Goal: Register for event/course

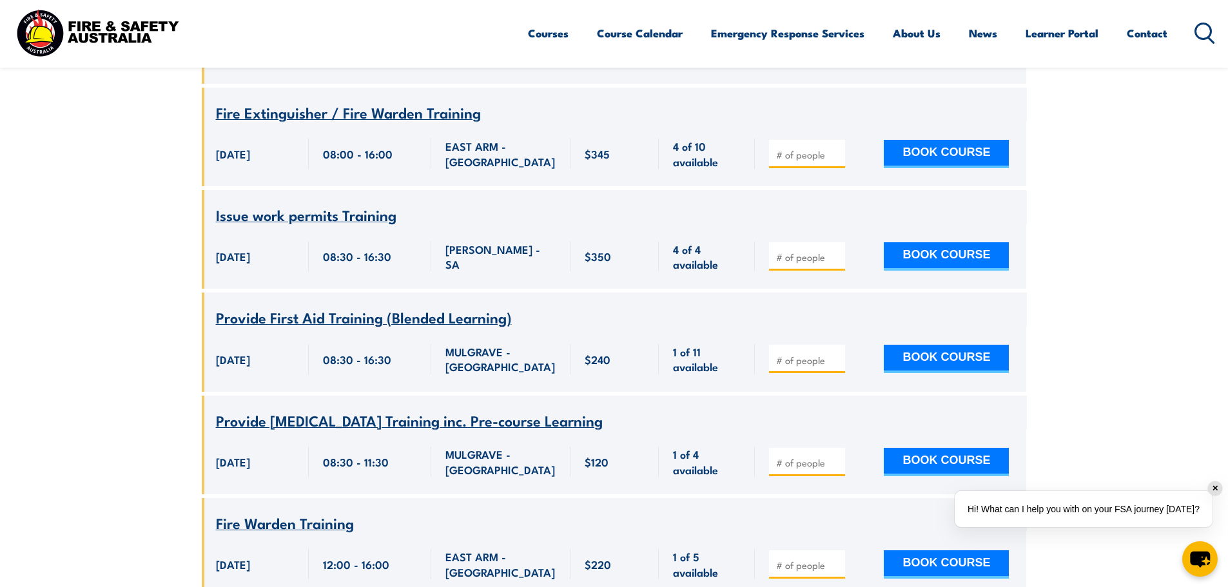
scroll to position [10123, 0]
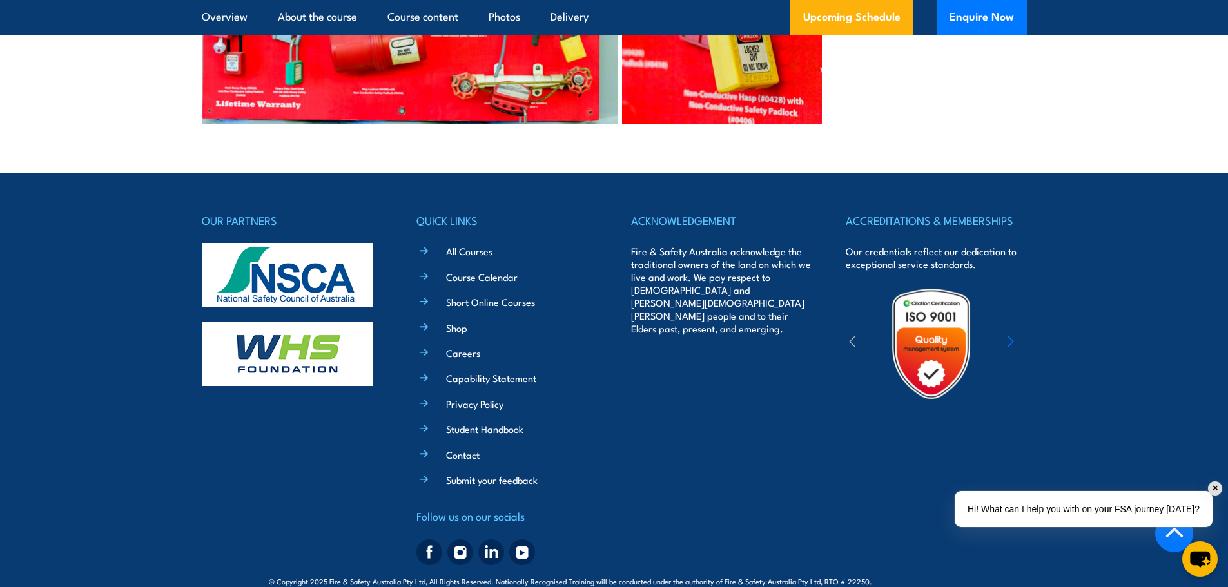
scroll to position [3339, 0]
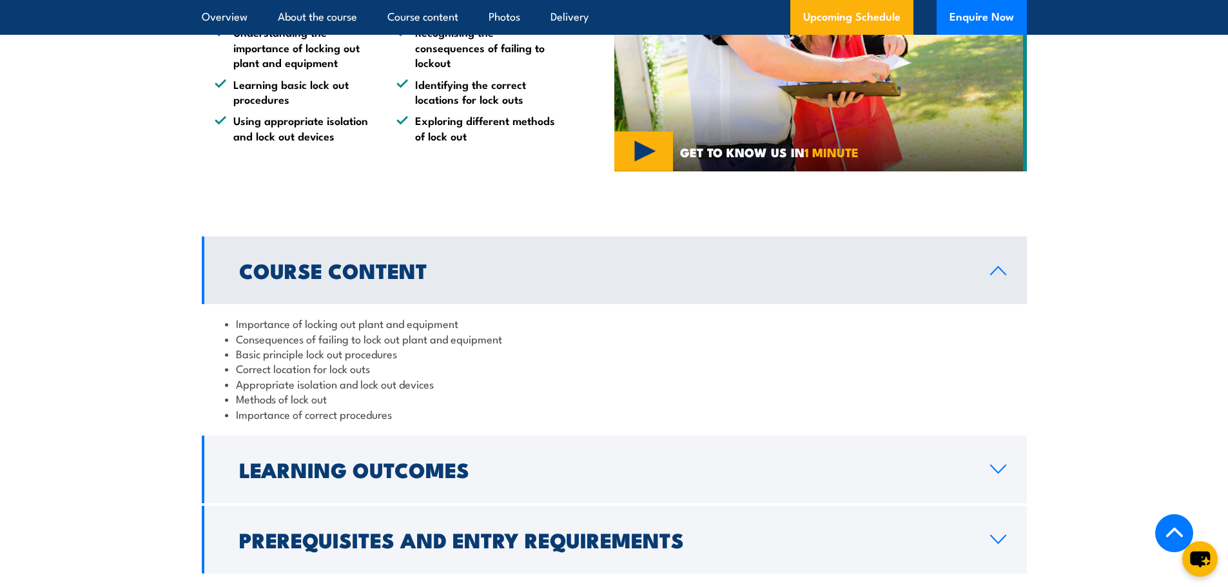
scroll to position [1096, 0]
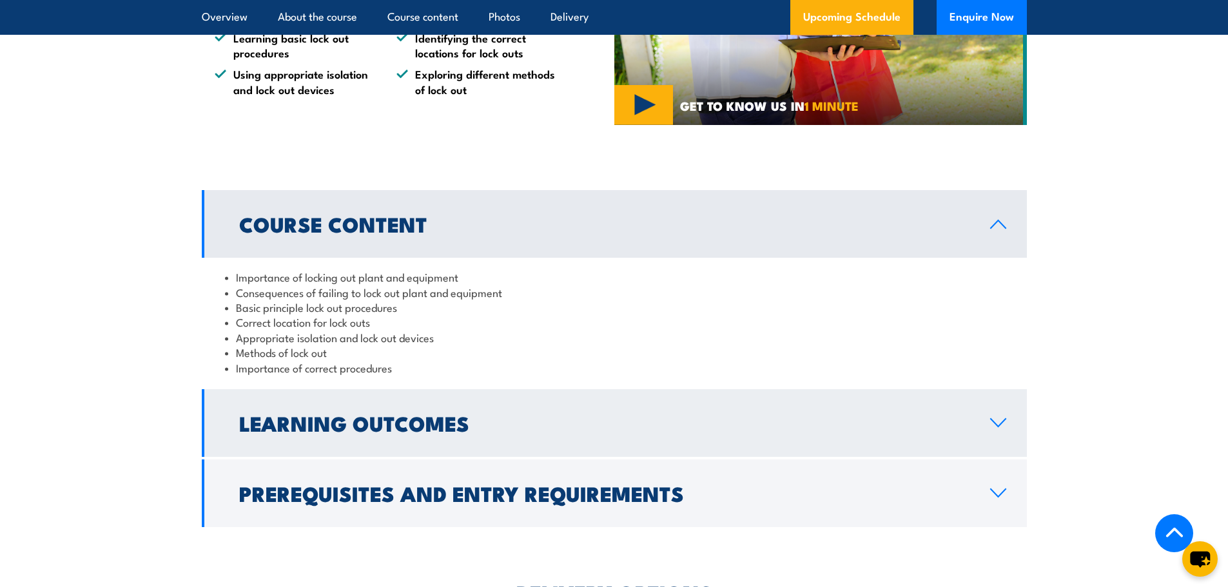
click at [459, 414] on h2 "Learning Outcomes" at bounding box center [604, 423] width 731 height 18
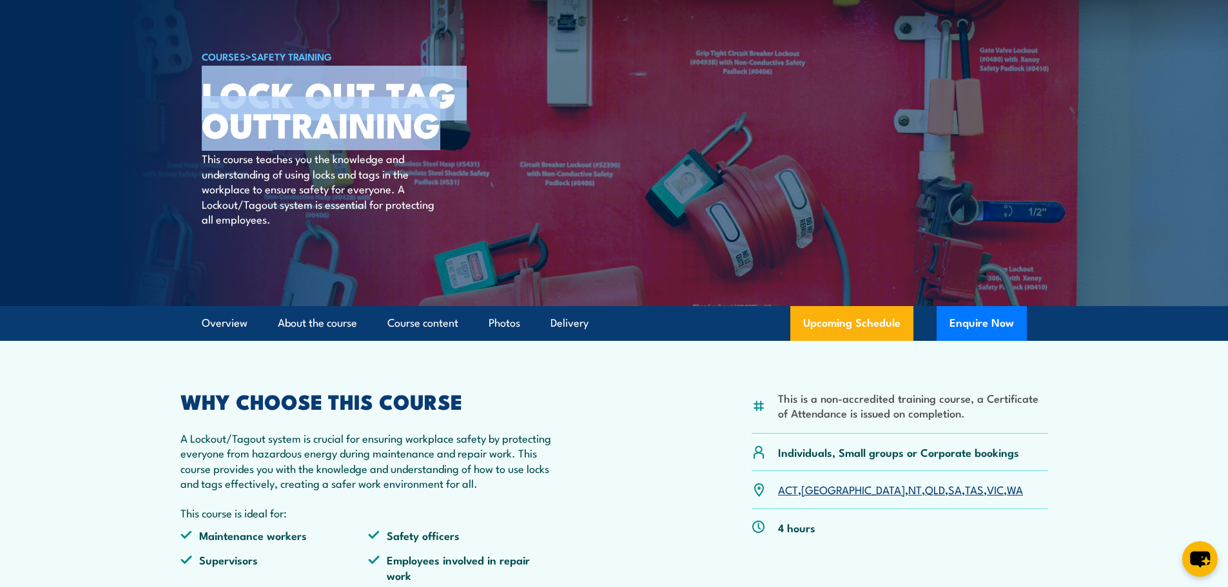
scroll to position [0, 0]
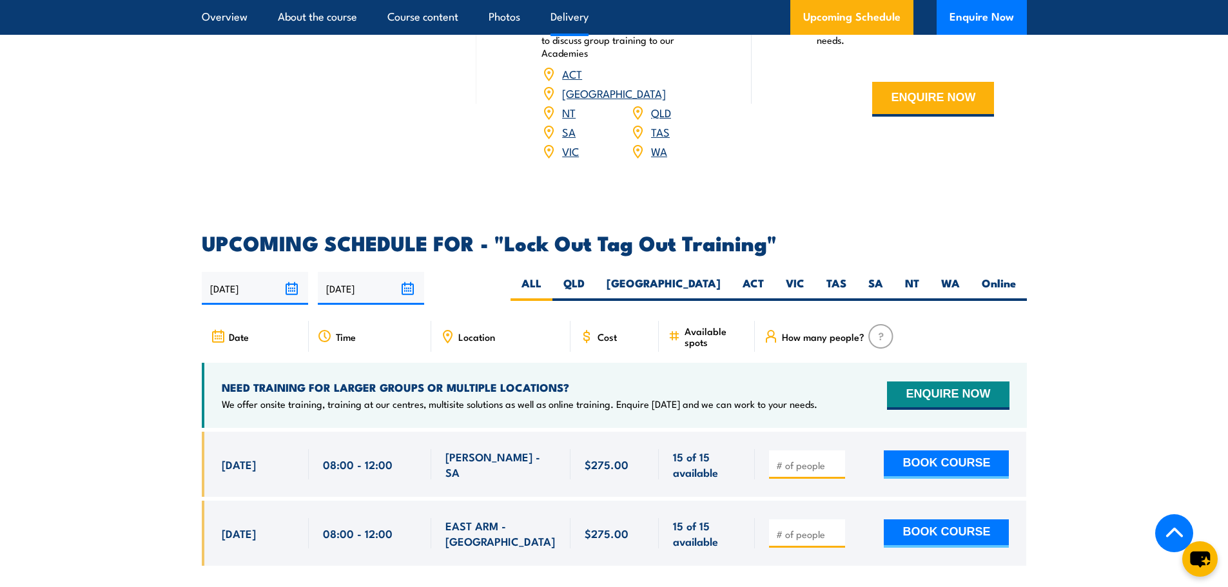
scroll to position [1997, 0]
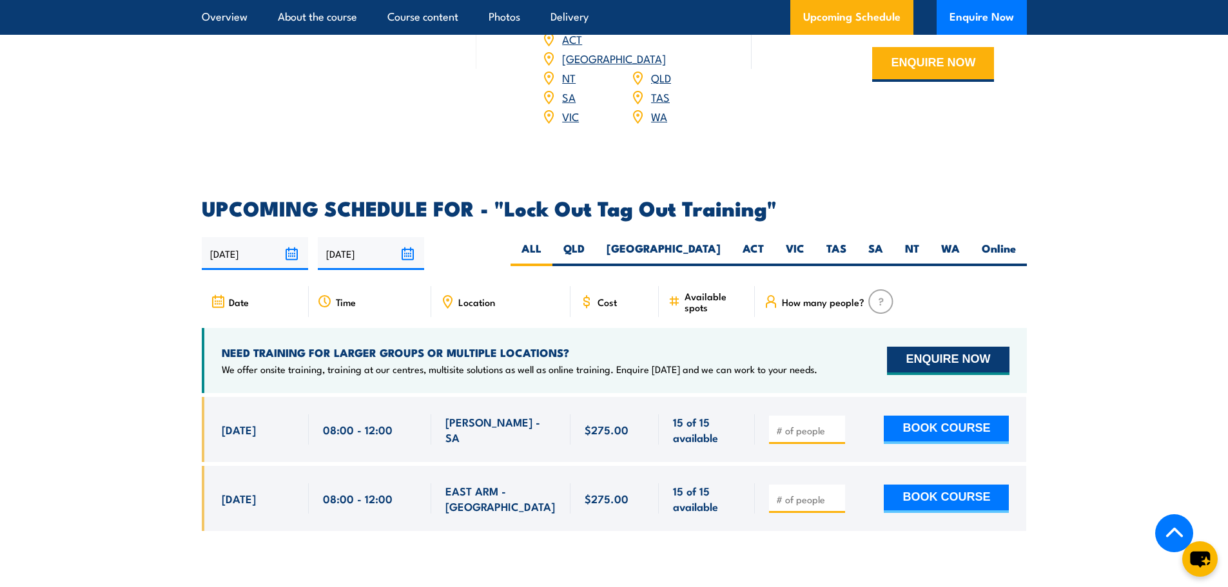
click at [941, 347] on button "ENQUIRE NOW" at bounding box center [948, 361] width 122 height 28
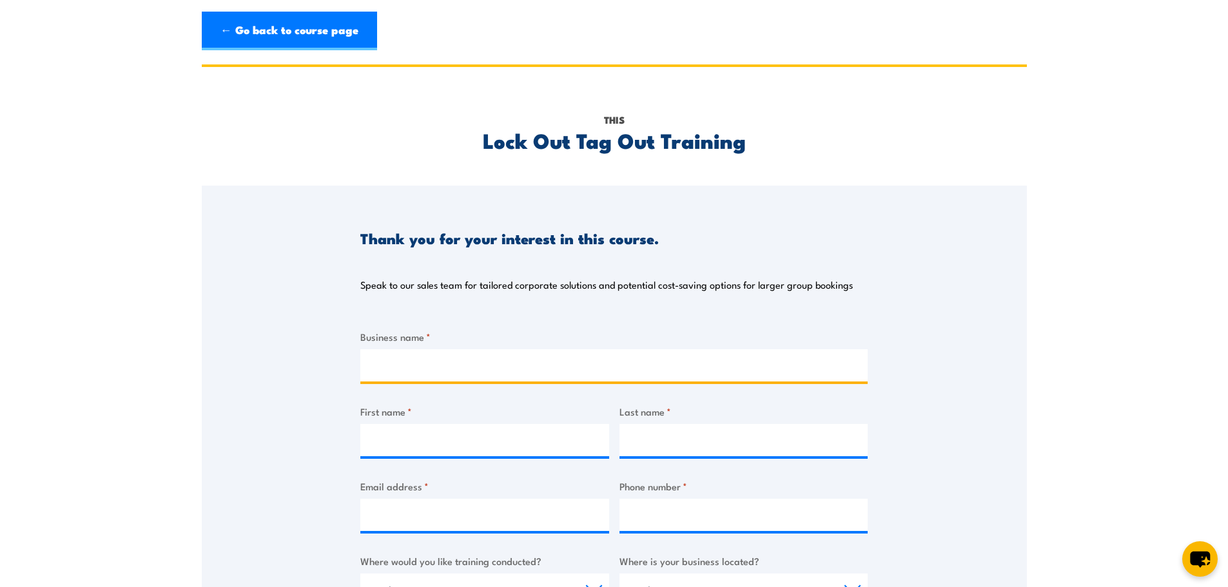
click at [408, 364] on input "Business name *" at bounding box center [613, 365] width 507 height 32
type input "Irribiz"
type input "[PERSON_NAME]"
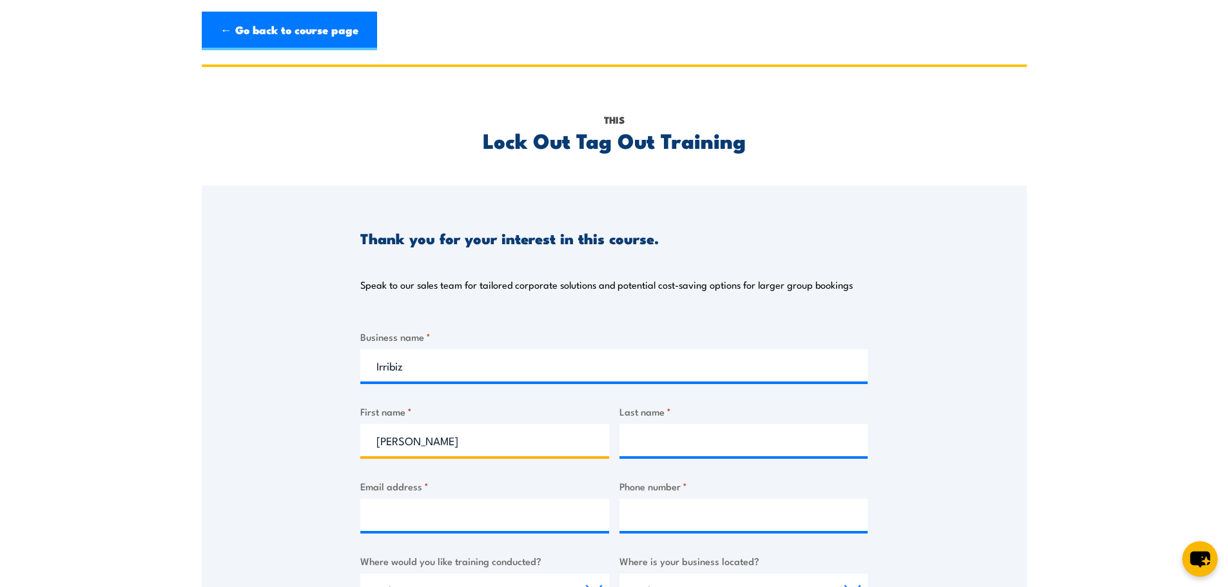
type input "De Waal"
type input "chantell.dewaal@irribiz.com.au"
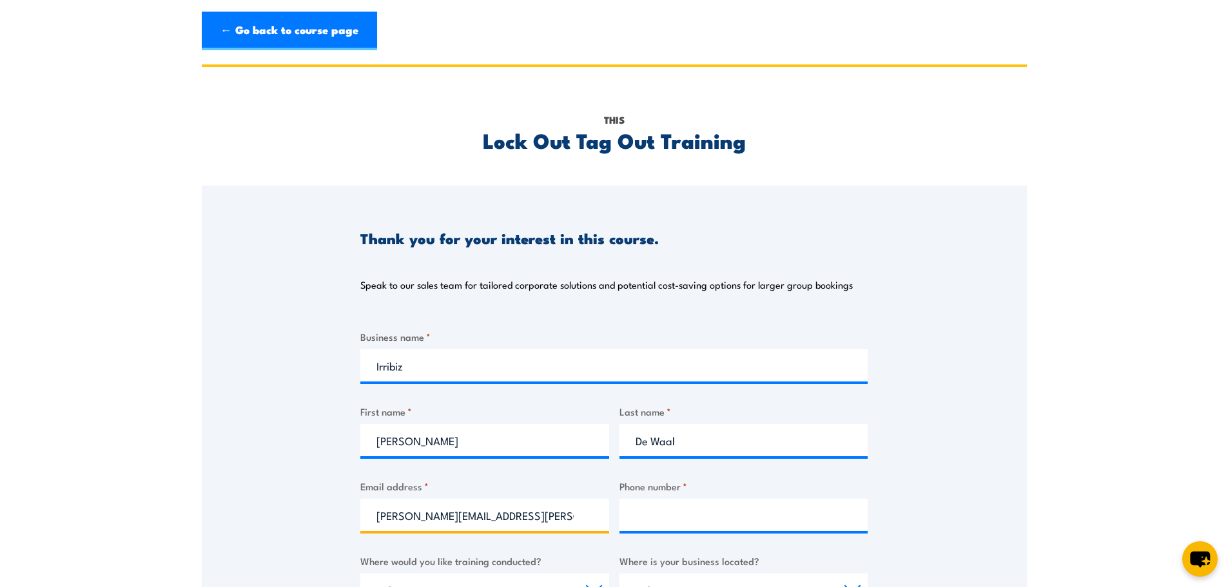
type input "0279037174"
select select "[GEOGRAPHIC_DATA]"
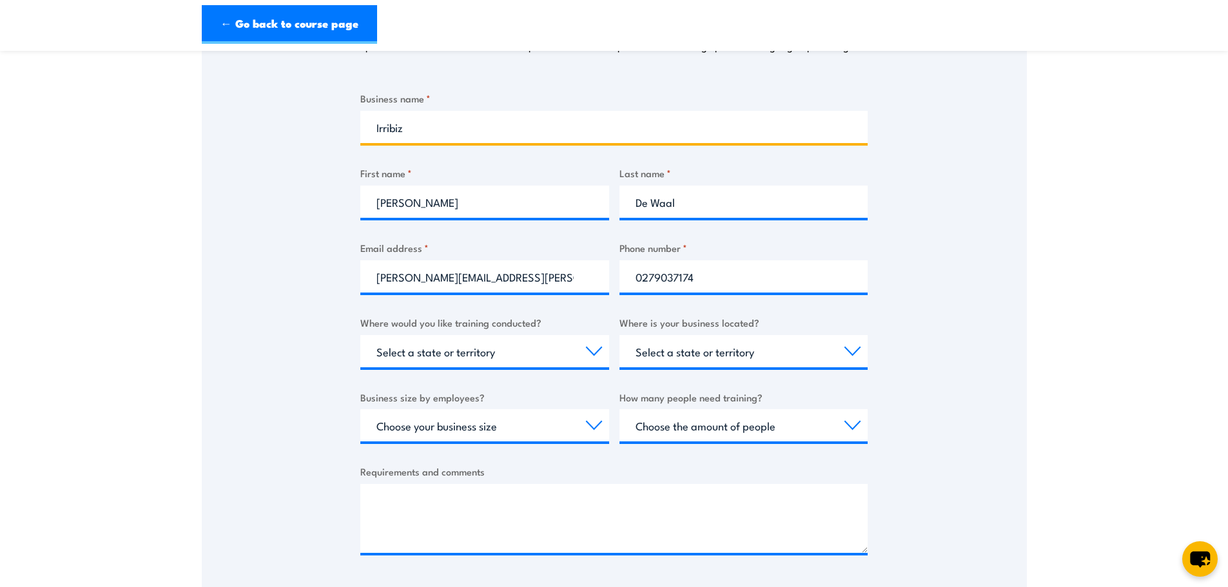
scroll to position [258, 0]
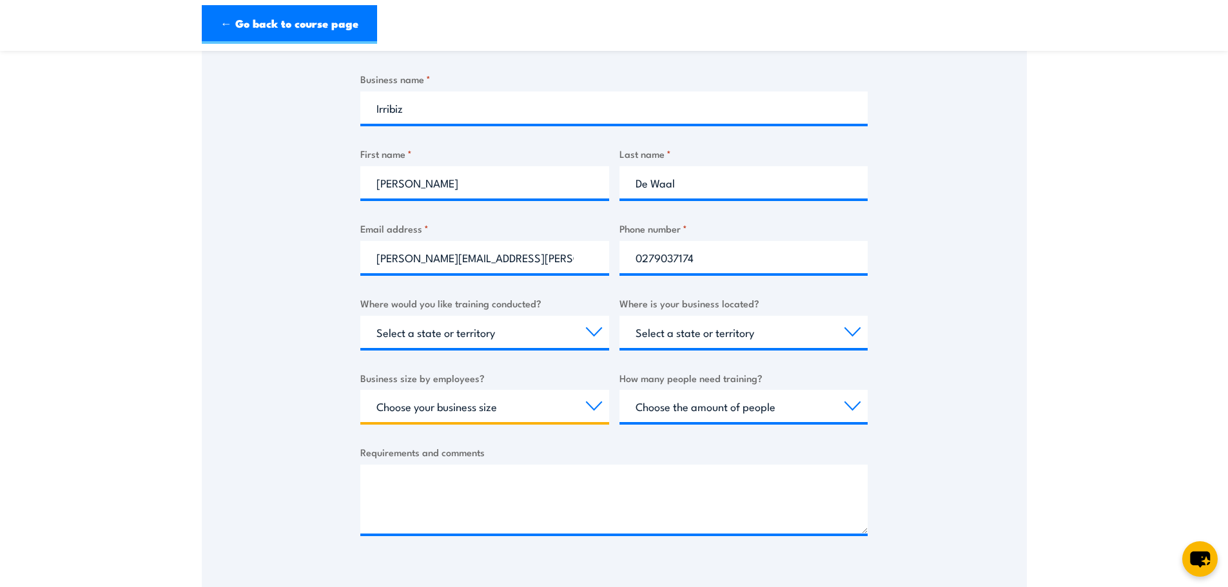
click at [585, 406] on select "Choose your business size 1 to 19 20 to 199 200+" at bounding box center [484, 406] width 249 height 32
select select "20 to 199"
click at [360, 390] on select "Choose your business size 1 to 19 20 to 199 200+" at bounding box center [484, 406] width 249 height 32
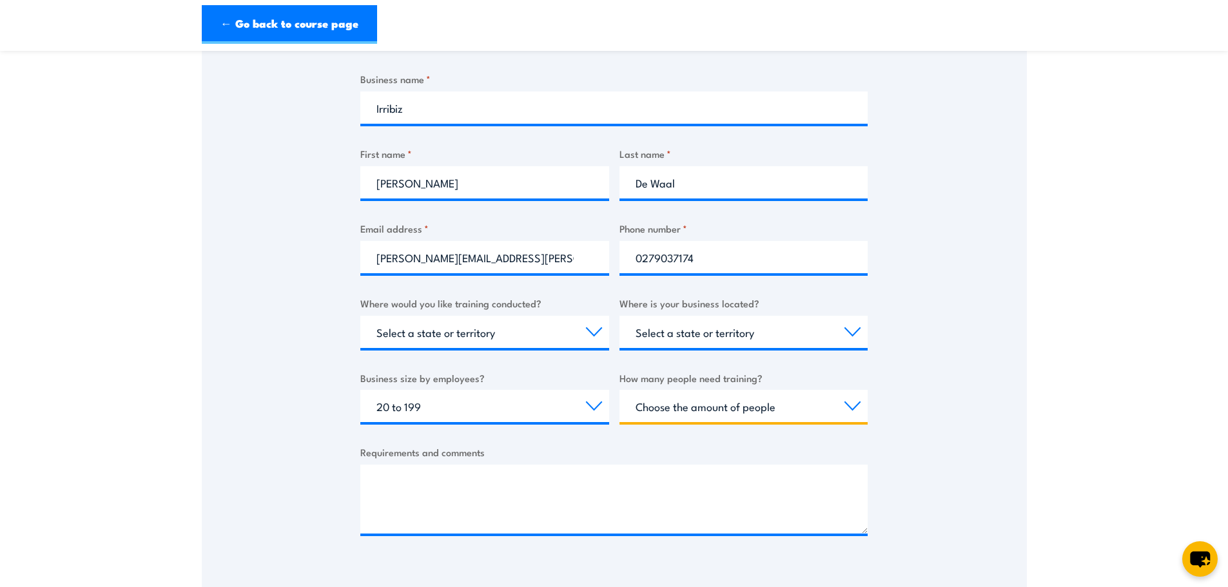
click at [835, 409] on select "Choose the amount of people 1 to 4 5 to 19 20+" at bounding box center [744, 406] width 249 height 32
click at [620, 390] on select "Choose the amount of people 1 to 4 5 to 19 20+" at bounding box center [744, 406] width 249 height 32
click at [851, 409] on select "Choose the amount of people 1 to 4 5 to 19 20+" at bounding box center [744, 406] width 249 height 32
select select "5 to 19"
click at [620, 390] on select "Choose the amount of people 1 to 4 5 to 19 20+" at bounding box center [744, 406] width 249 height 32
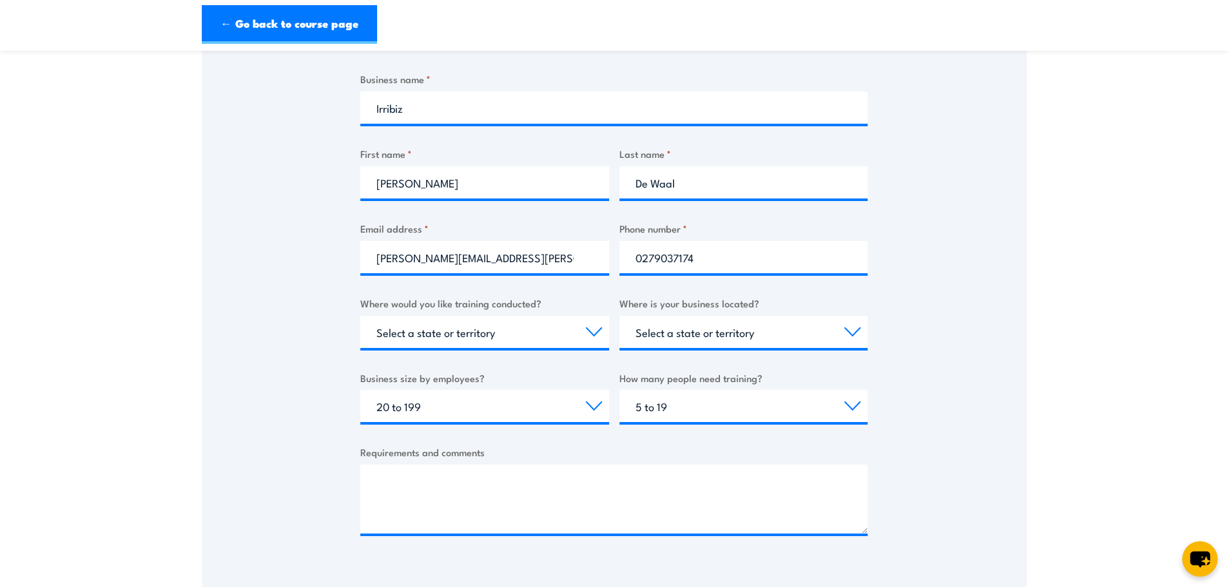
click at [967, 382] on div "Thank you for your interest in this course. Speak to our sales team for tailore…" at bounding box center [614, 250] width 825 height 644
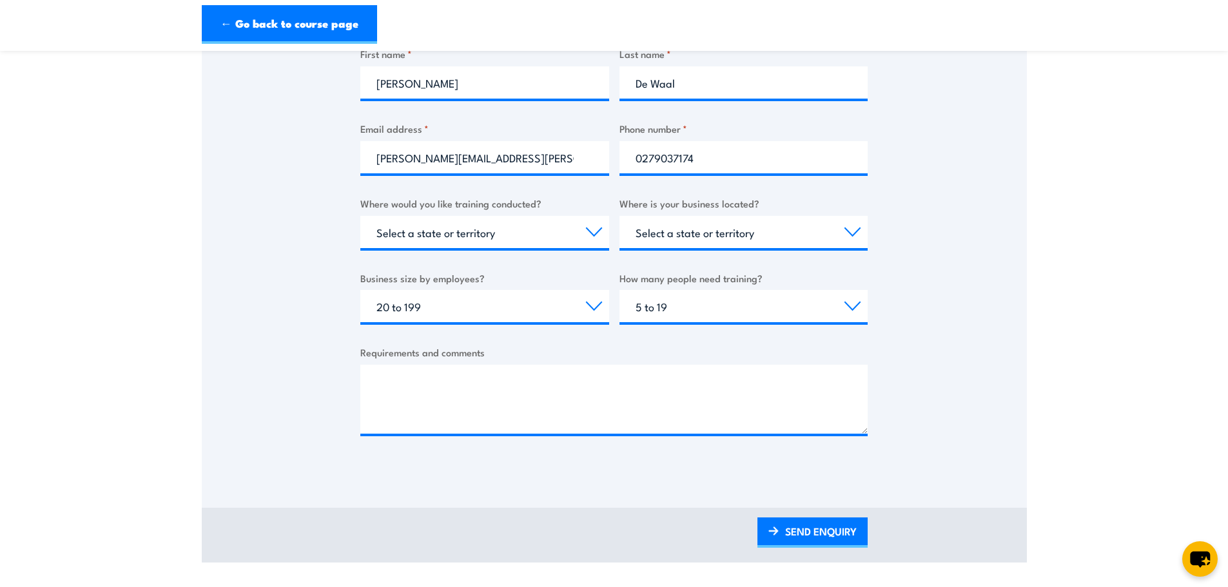
scroll to position [387, 0]
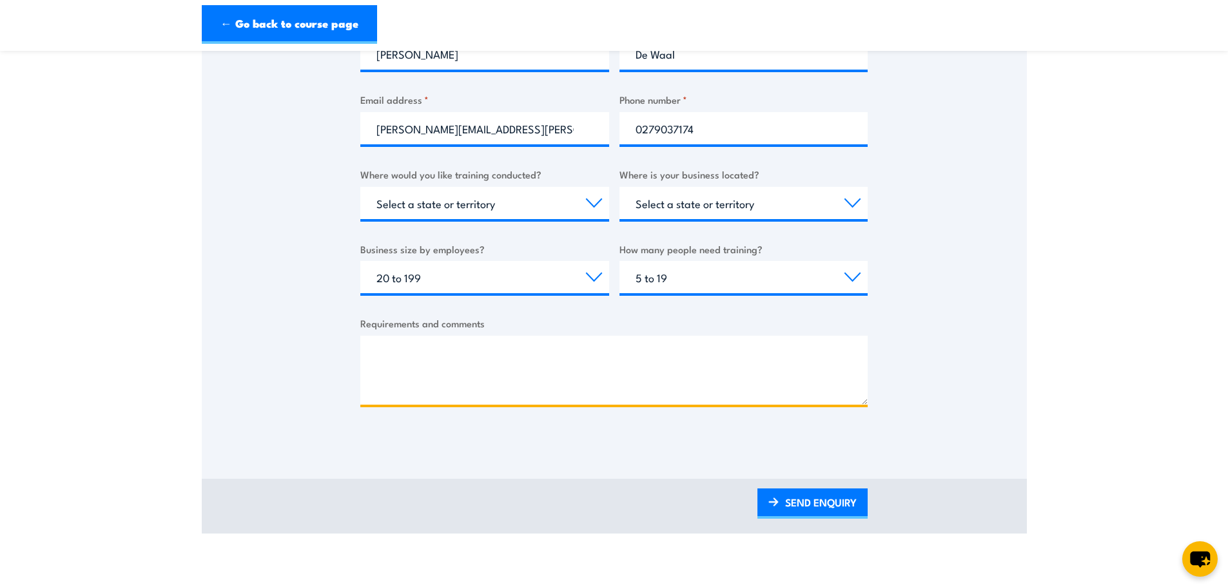
click at [513, 352] on textarea "Requirements and comments" at bounding box center [613, 370] width 507 height 69
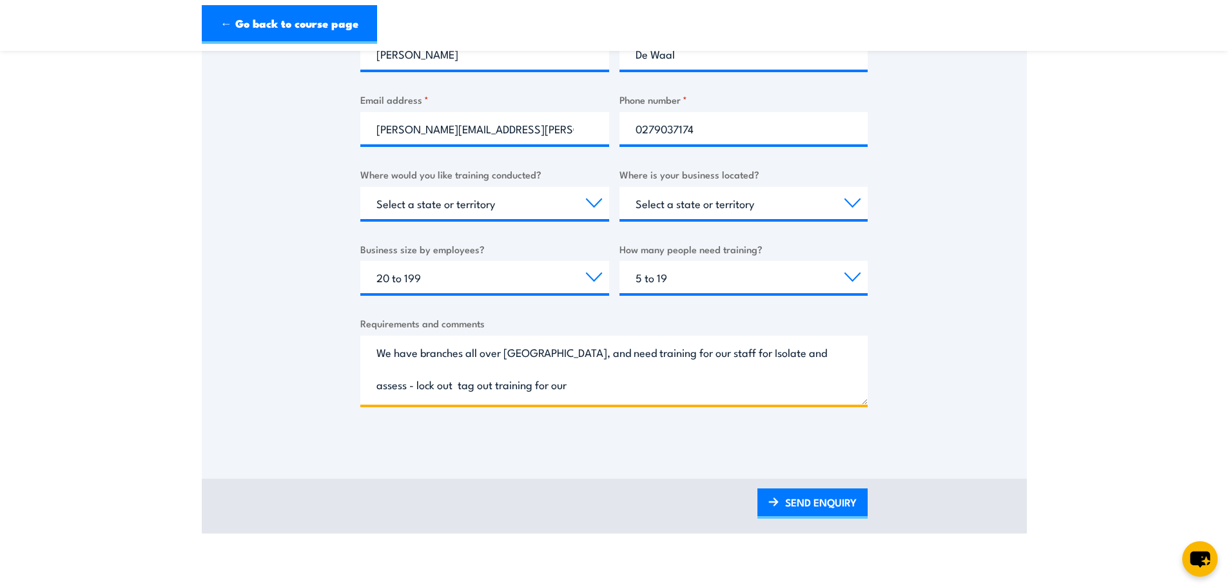
click at [815, 353] on textarea "We have branches all over Australia, and need training for our staff for Isolat…" at bounding box center [613, 370] width 507 height 69
click at [575, 350] on textarea "We have branches all over Australia, and need training for our staff for Isolat…" at bounding box center [613, 370] width 507 height 69
drag, startPoint x: 608, startPoint y: 352, endPoint x: 453, endPoint y: 377, distance: 156.8
click at [453, 377] on textarea "We have branches all over Australia, and I need training for different numbers …" at bounding box center [613, 370] width 507 height 69
click at [665, 353] on textarea "We have branches all over Australia, and I need training for different numbers …" at bounding box center [613, 370] width 507 height 69
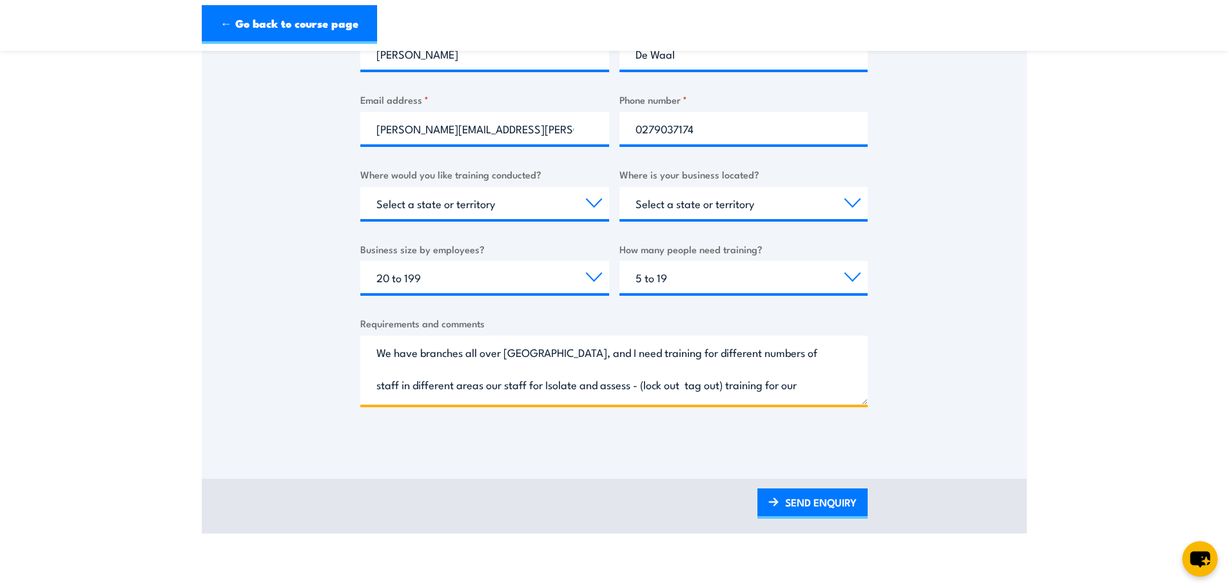
drag, startPoint x: 664, startPoint y: 353, endPoint x: 451, endPoint y: 386, distance: 215.3
click at [451, 386] on textarea "We have branches all over Australia, and I need training for different numbers …" at bounding box center [613, 370] width 507 height 69
drag, startPoint x: 503, startPoint y: 384, endPoint x: 535, endPoint y: 386, distance: 32.3
click at [535, 386] on textarea "We have branches all over Australia, and I need training for our staff for Isol…" at bounding box center [613, 370] width 507 height 69
paste textarea "different numbers of staff in different areas"
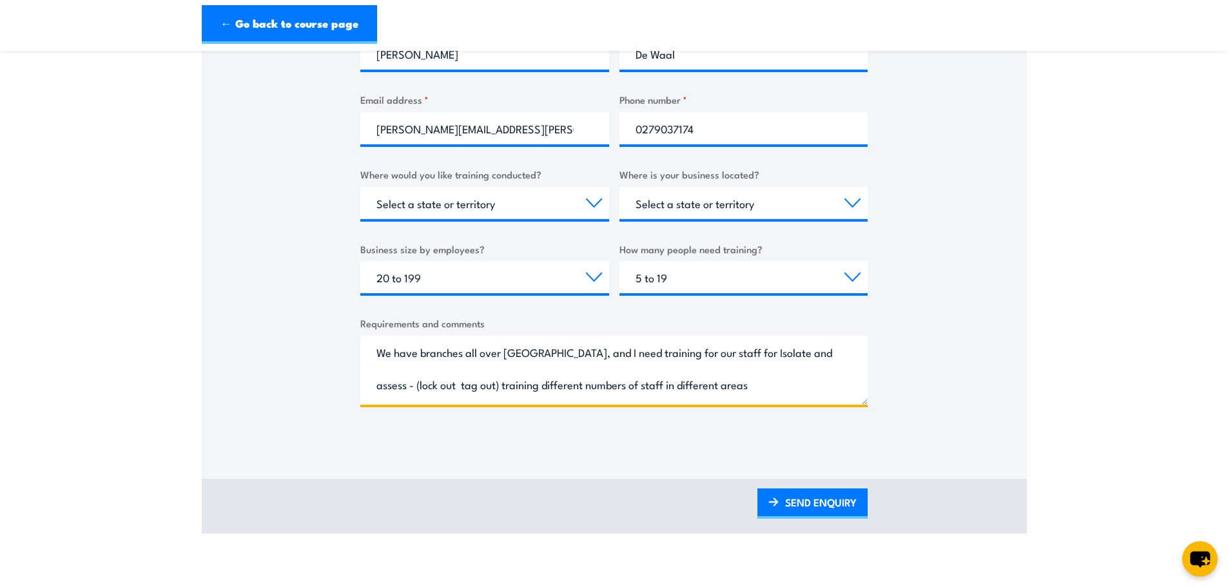
click at [500, 383] on textarea "We have branches all over Australia, and I need training for our staff for Isol…" at bounding box center [613, 370] width 507 height 69
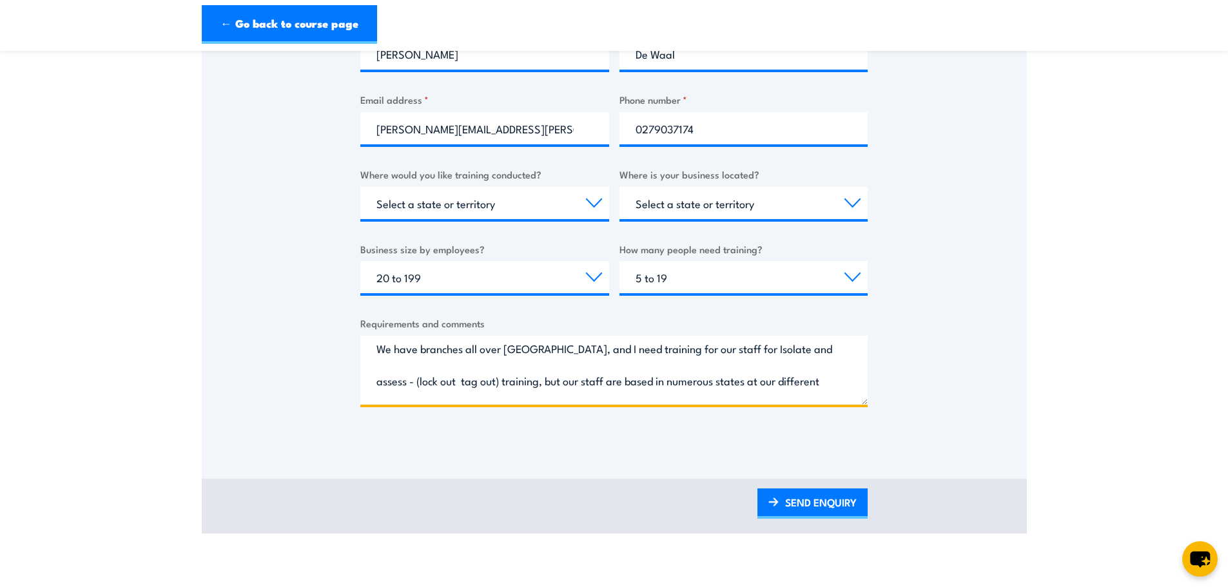
scroll to position [0, 0]
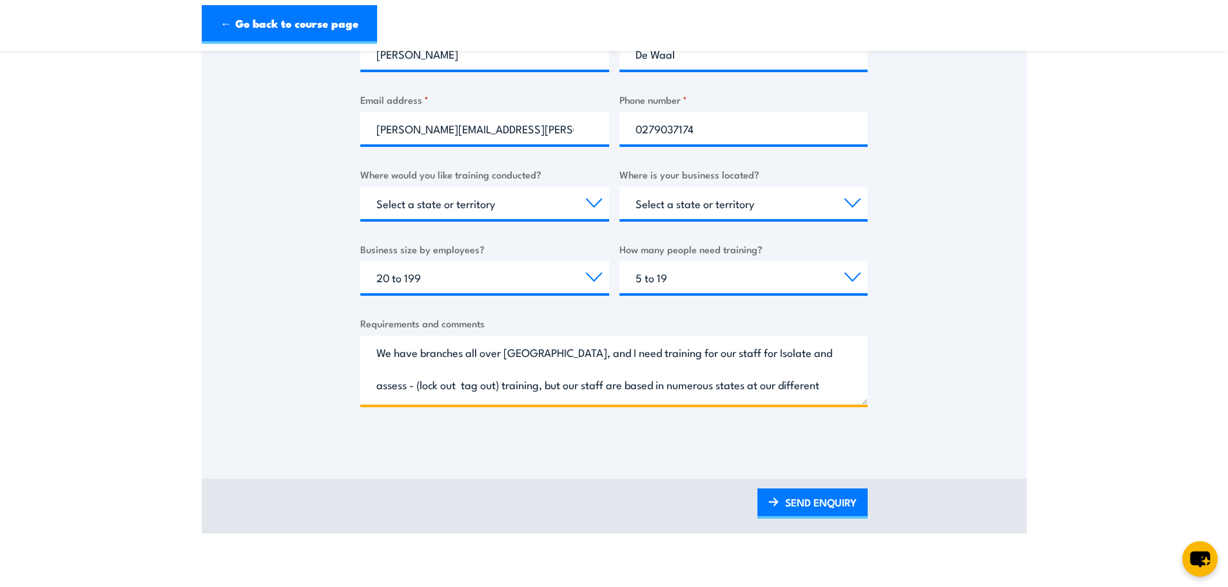
click at [682, 348] on textarea "We have branches all over Australia, and I need training for our staff for Isol…" at bounding box center [613, 370] width 507 height 69
drag, startPoint x: 375, startPoint y: 352, endPoint x: 574, endPoint y: 360, distance: 199.4
click at [574, 360] on textarea "We have branches all over Australia, and I need training for our Tech staff for…" at bounding box center [613, 370] width 507 height 69
click at [676, 386] on textarea "I need training for our Tech staff for Isolate and assess - (lock out tag out) …" at bounding box center [613, 370] width 507 height 69
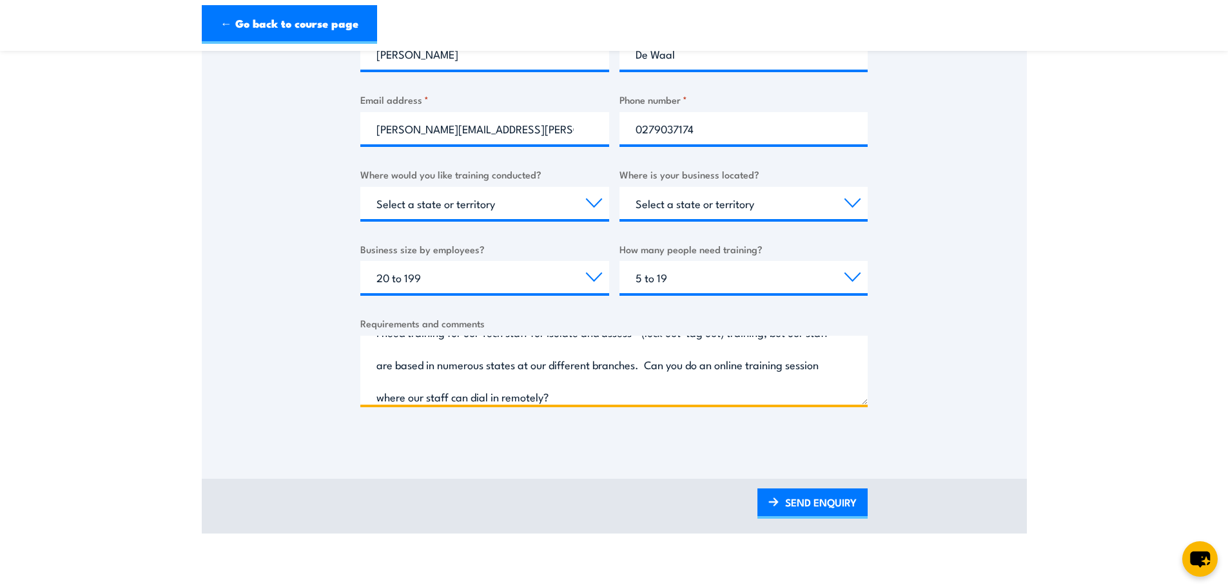
click at [672, 363] on textarea "I need training for our Tech staff for Isolate and assess - (lock out tag out) …" at bounding box center [613, 370] width 507 height 69
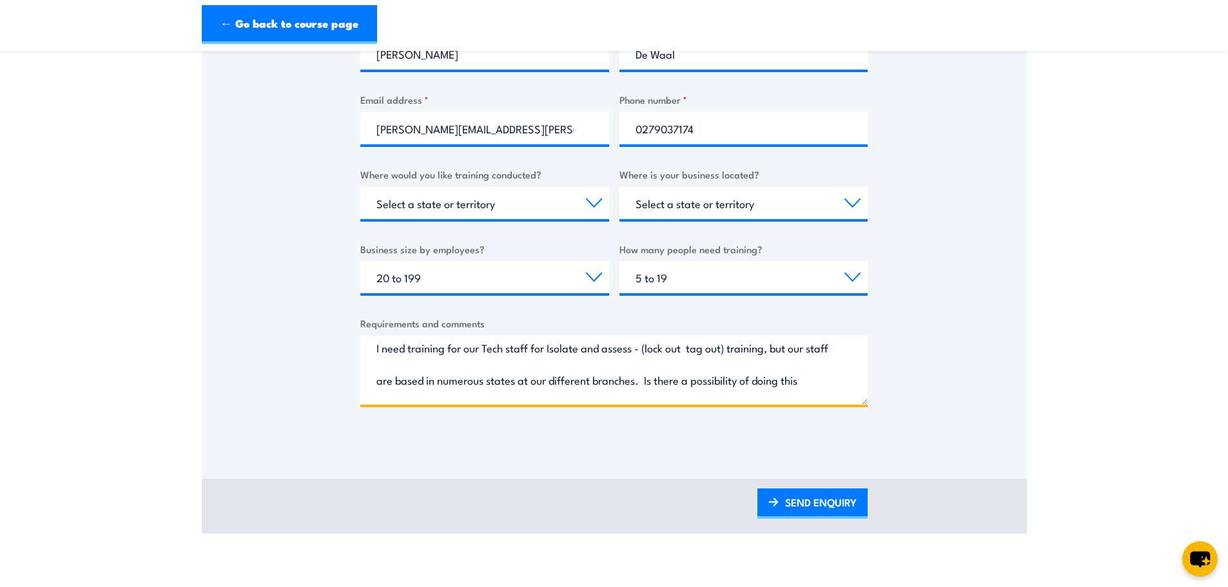
scroll to position [0, 0]
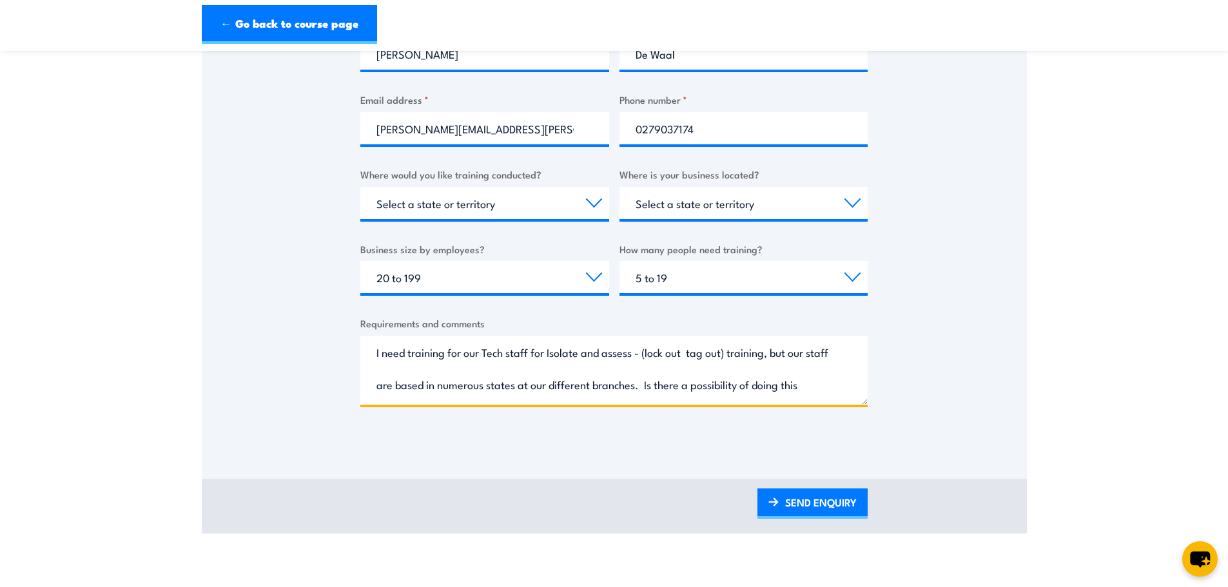
type textarea "I need training for our Tech staff for Isolate and assess - (lock out tag out) …"
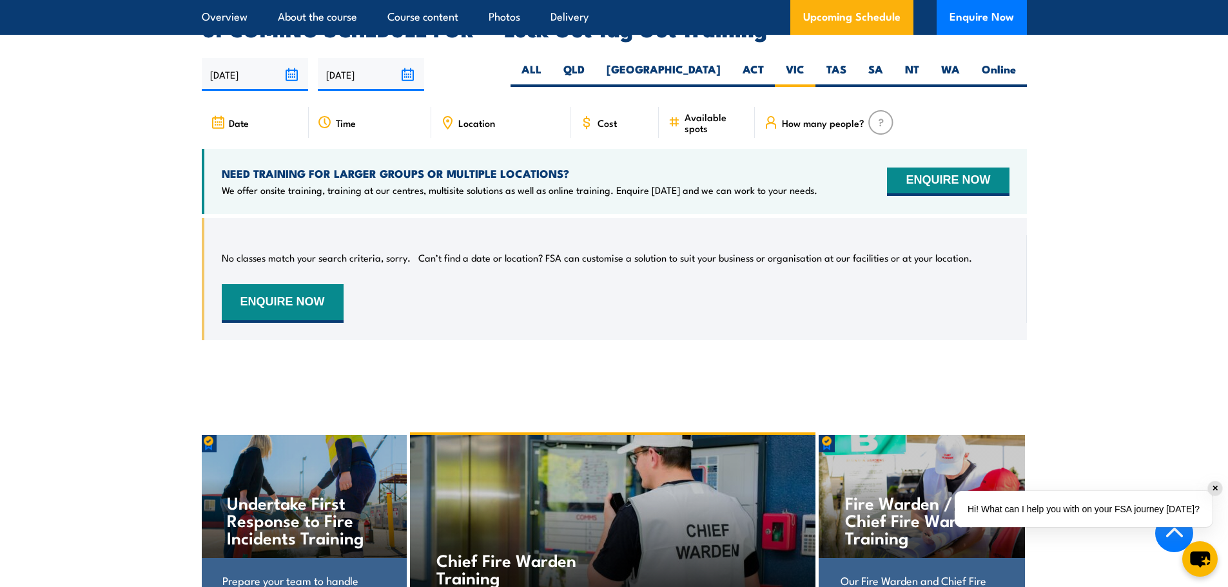
scroll to position [2176, 0]
